Goal: Transaction & Acquisition: Purchase product/service

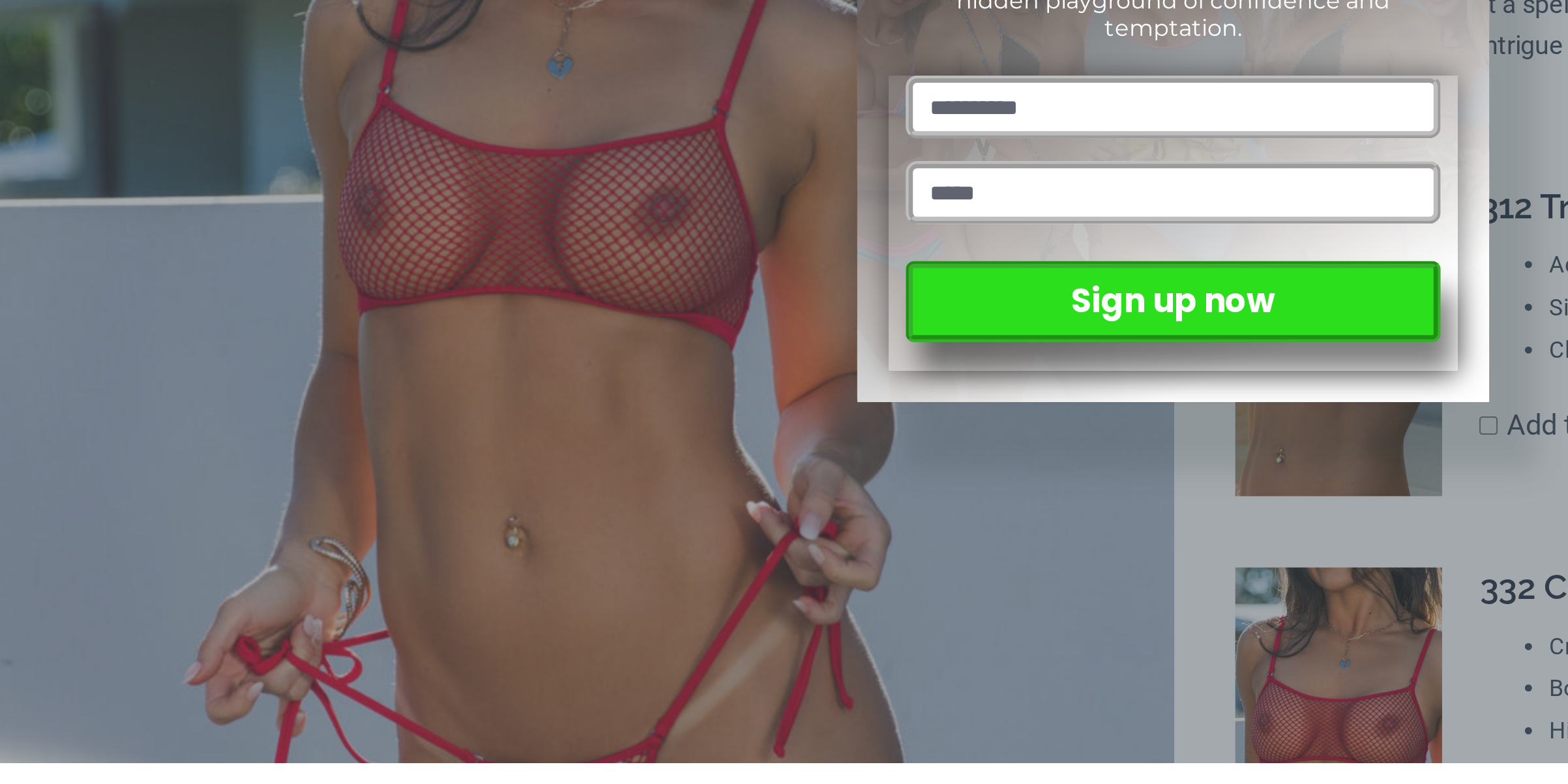
scroll to position [1, 0]
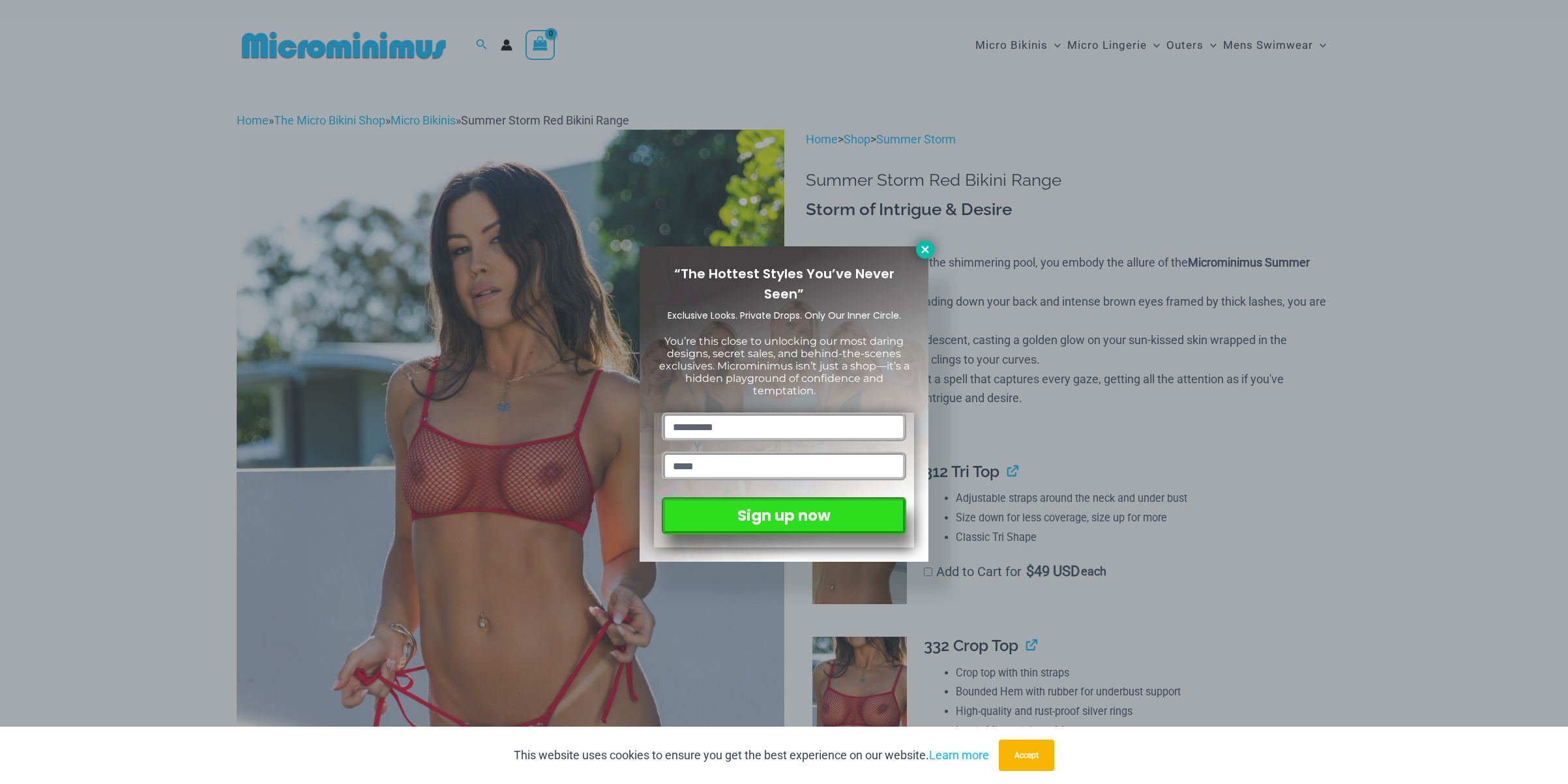
click at [928, 248] on icon at bounding box center [925, 249] width 12 height 12
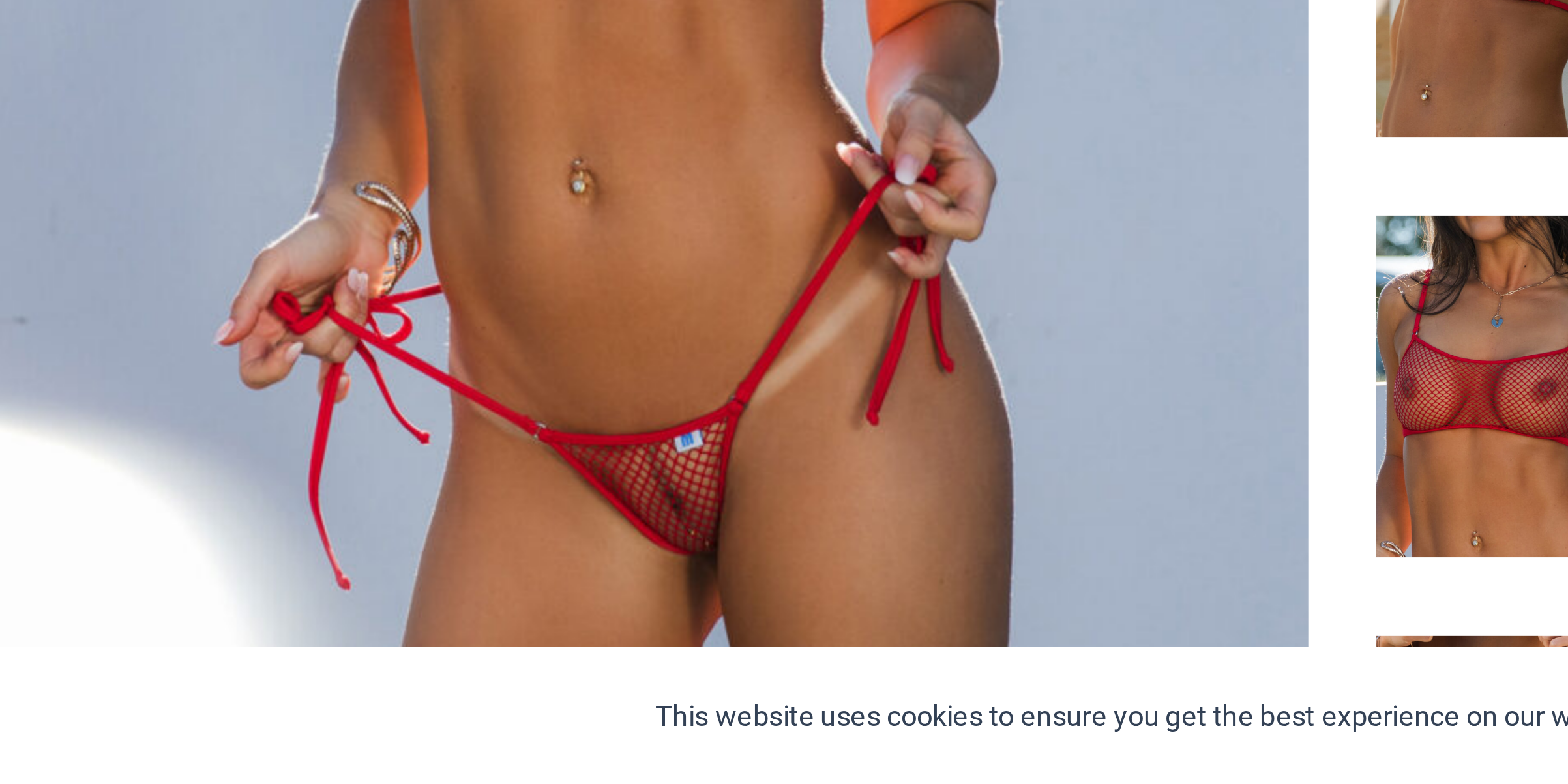
scroll to position [78, 0]
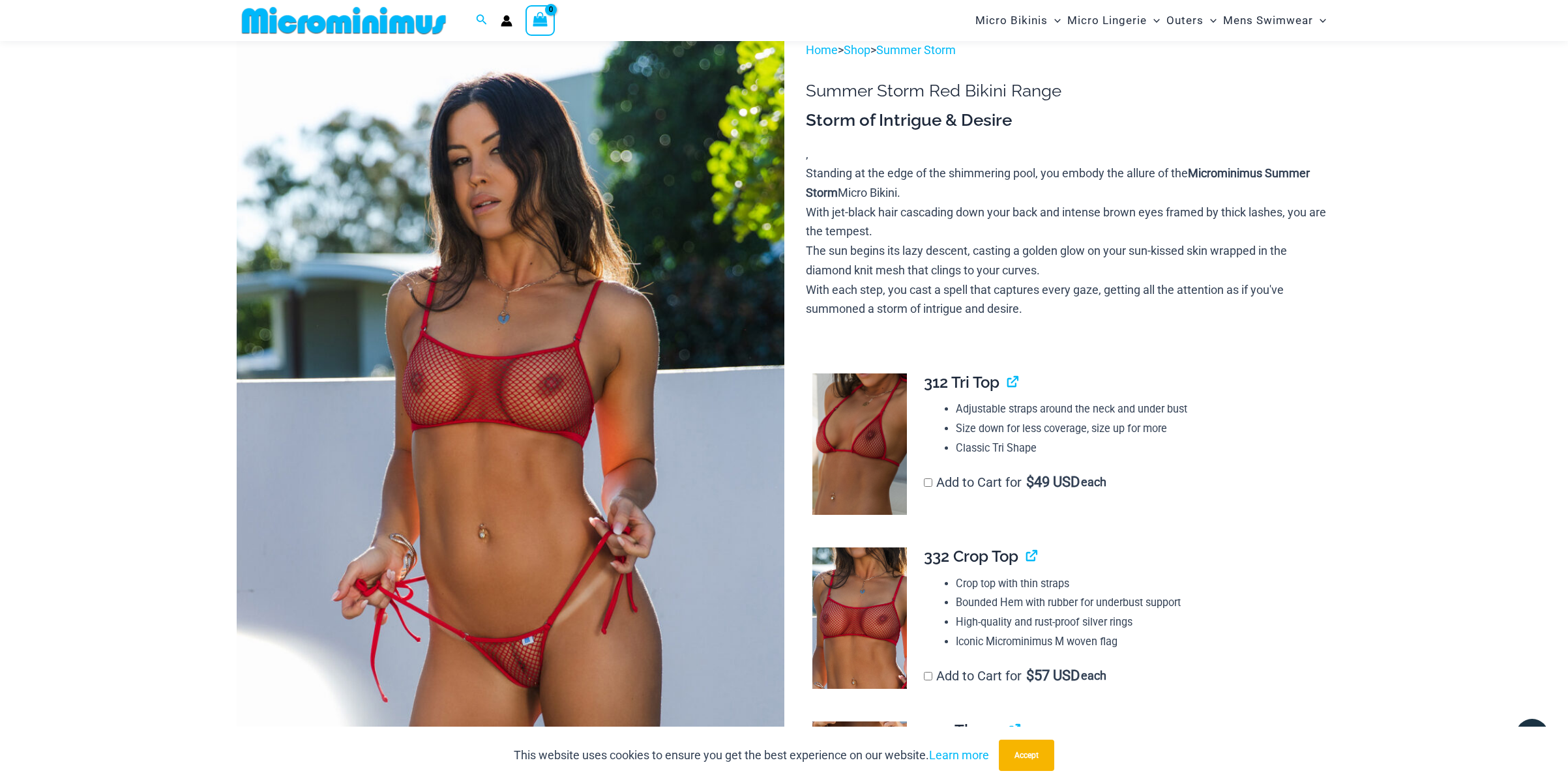
click at [602, 458] on img at bounding box center [510, 451] width 547 height 822
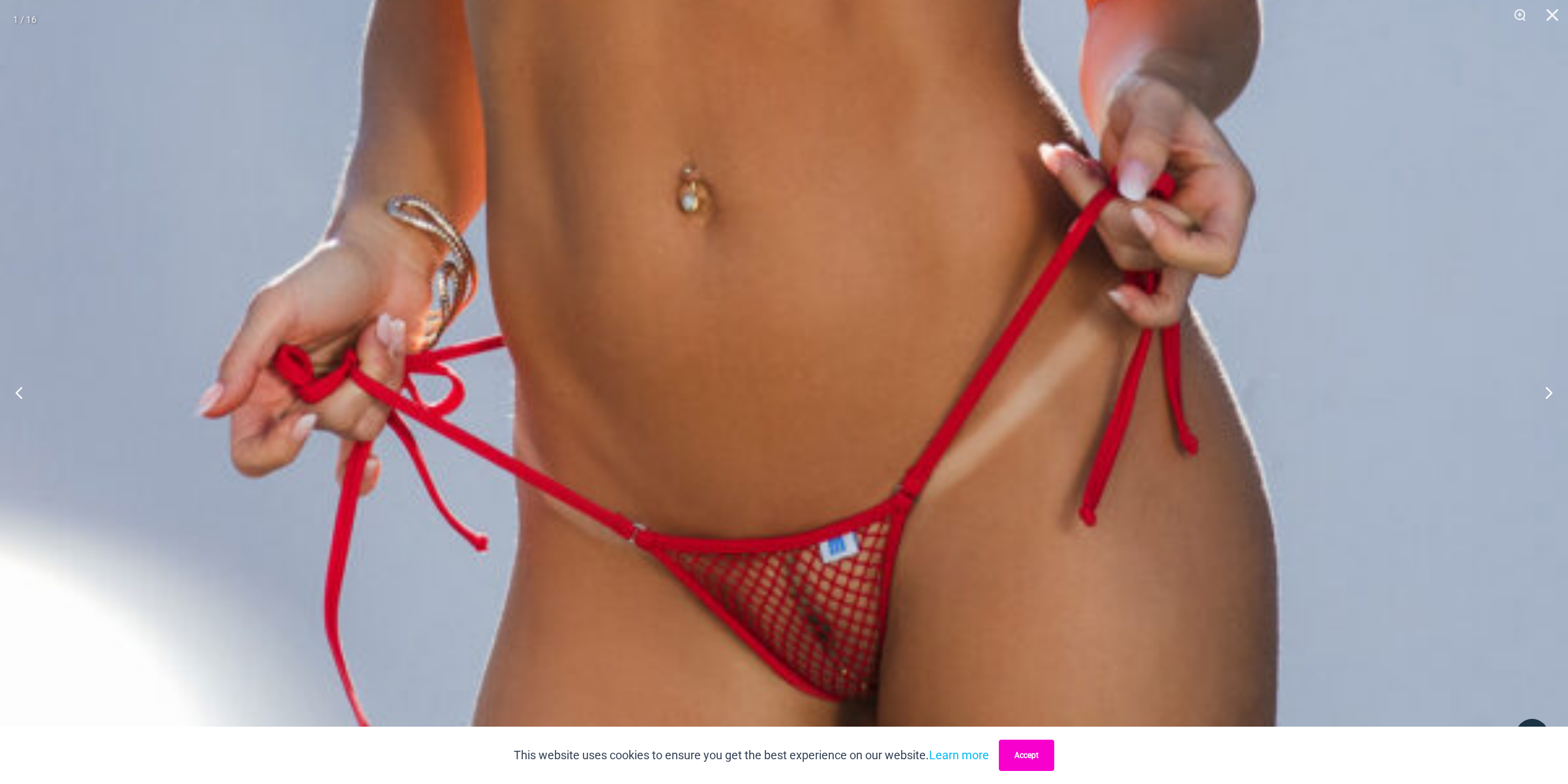
click at [1041, 762] on button "Accept" at bounding box center [1027, 755] width 56 height 31
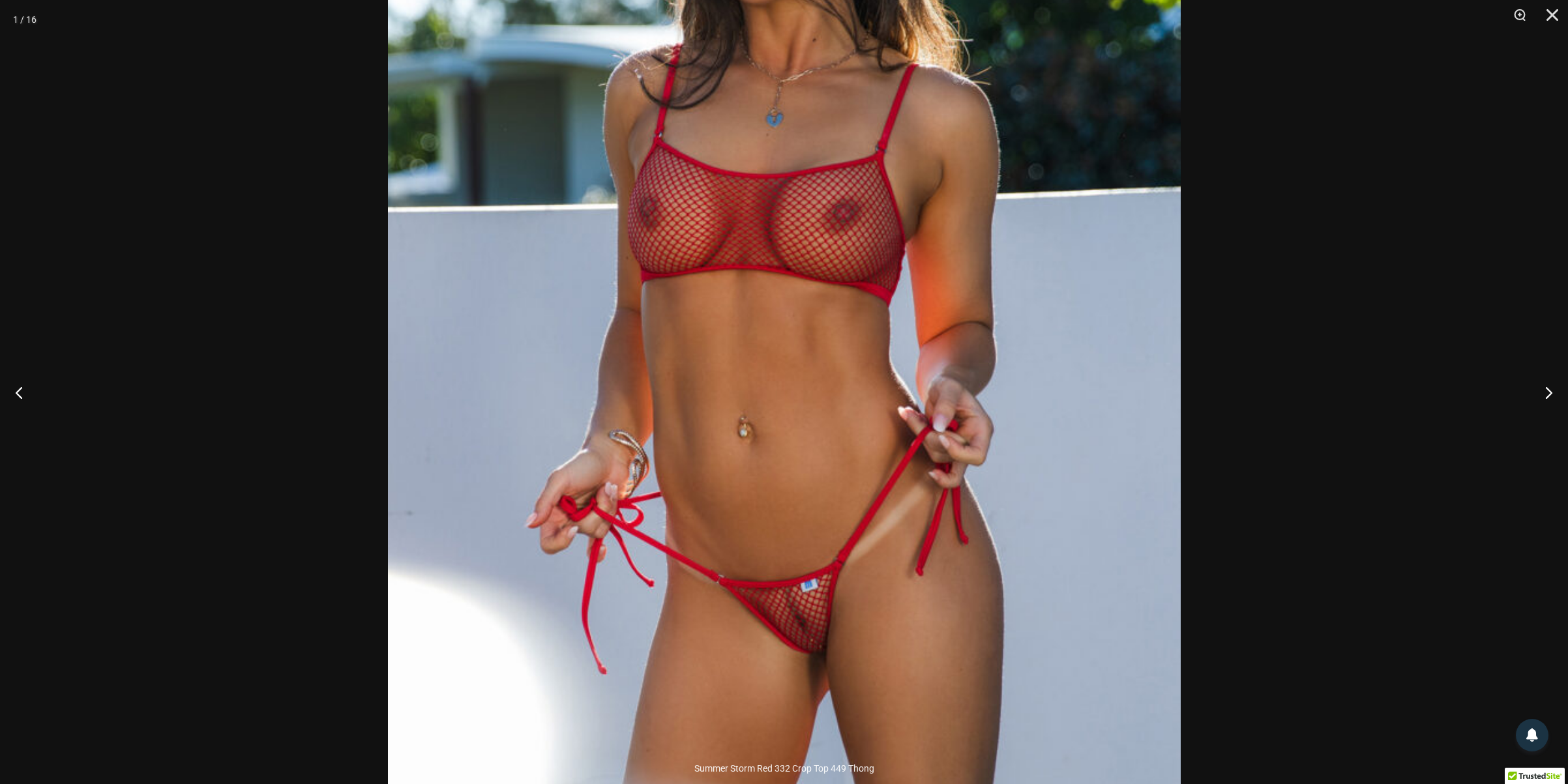
click at [212, 326] on div at bounding box center [784, 392] width 1568 height 784
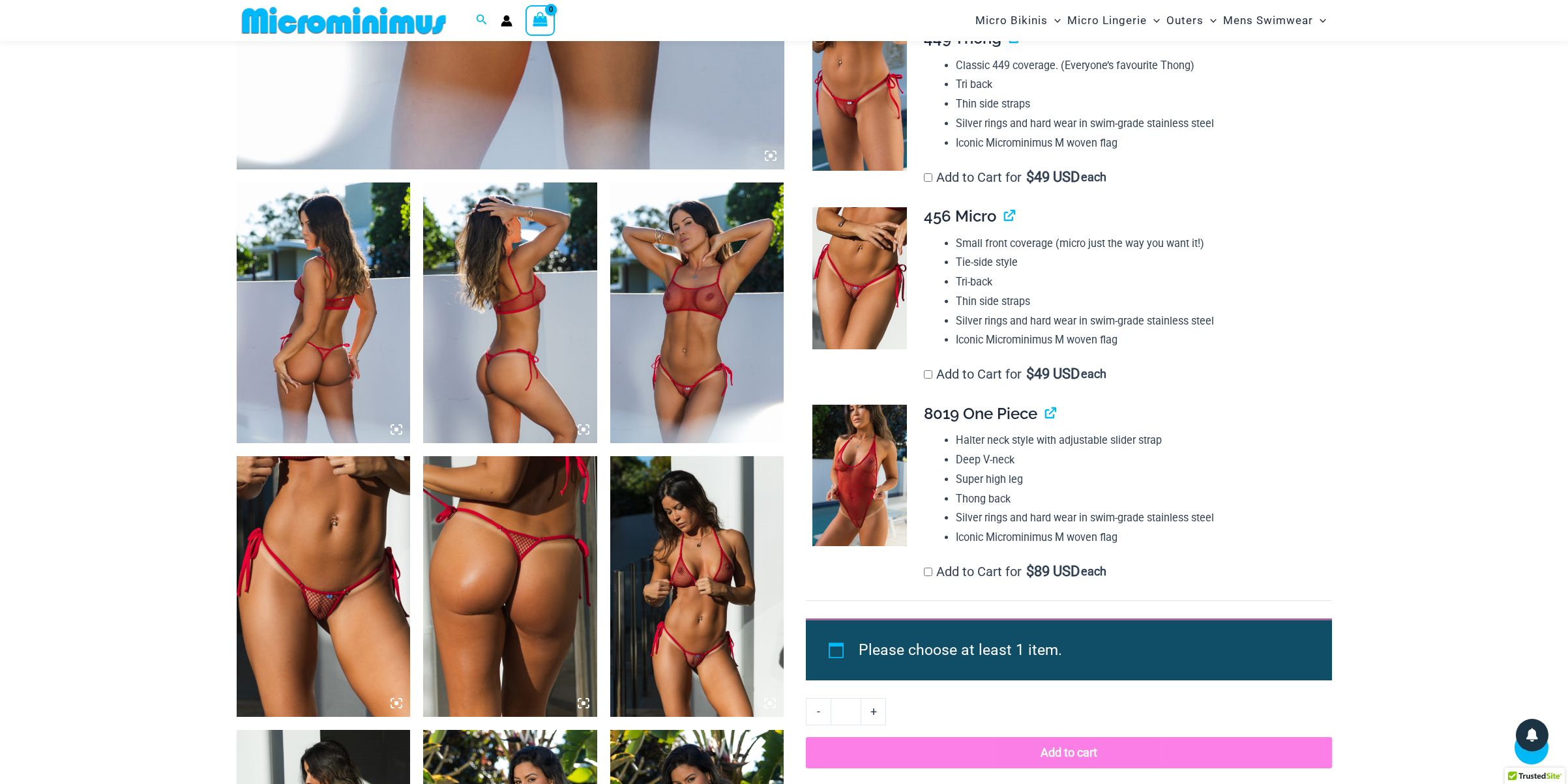
scroll to position [796, 0]
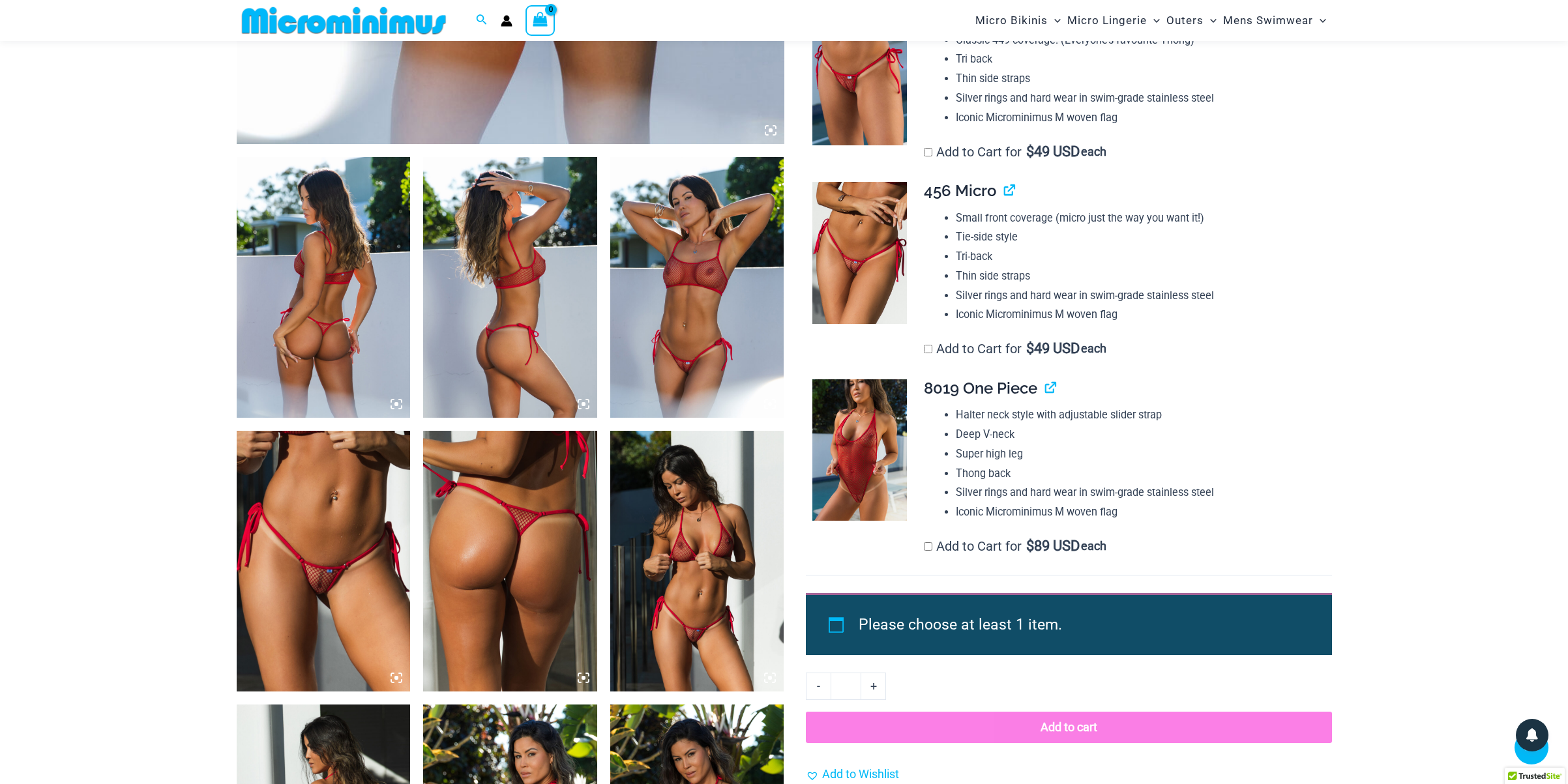
click at [275, 300] on img at bounding box center [323, 287] width 174 height 261
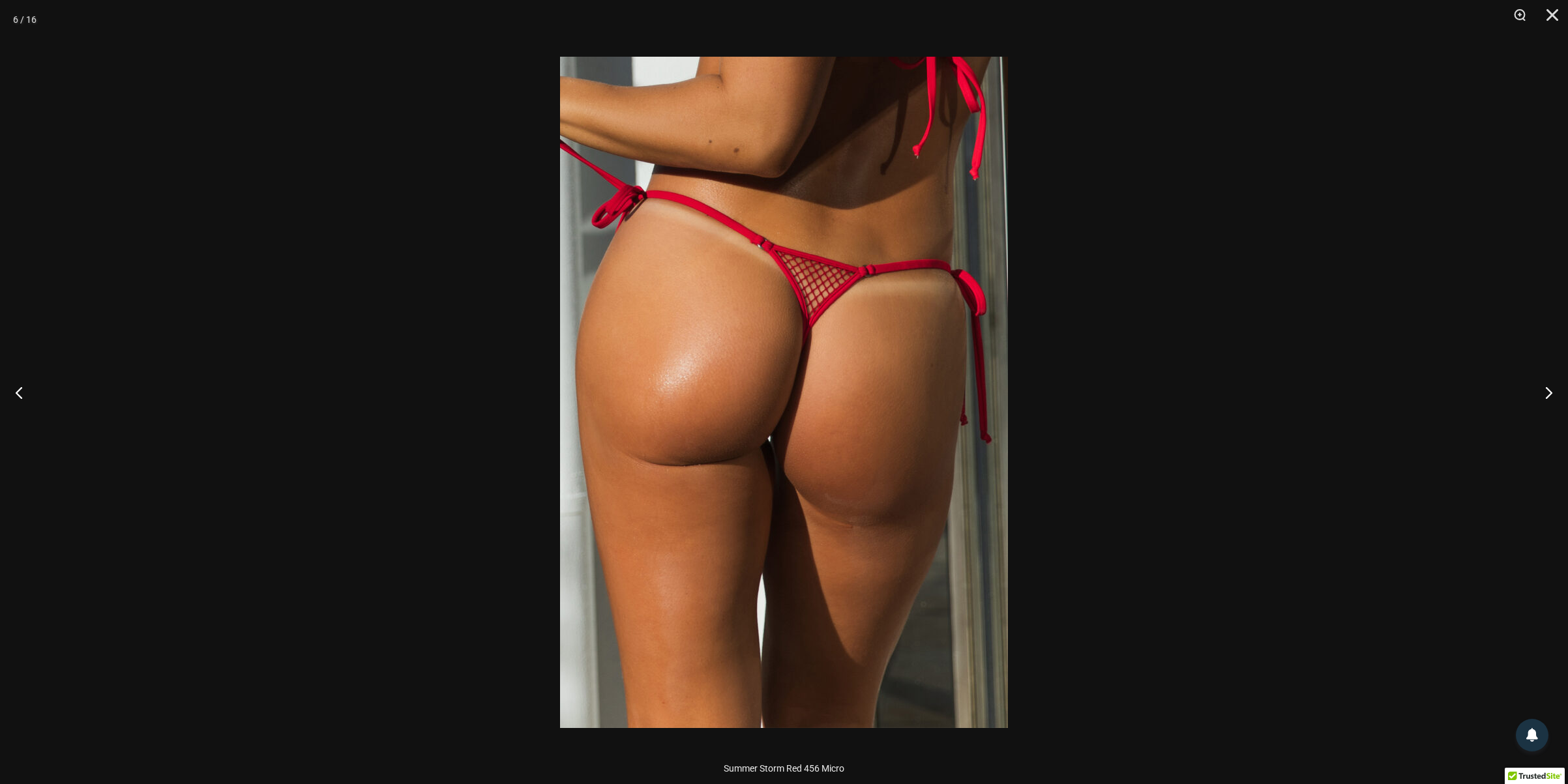
click at [129, 273] on div at bounding box center [784, 392] width 1568 height 784
